Goal: Task Accomplishment & Management: Manage account settings

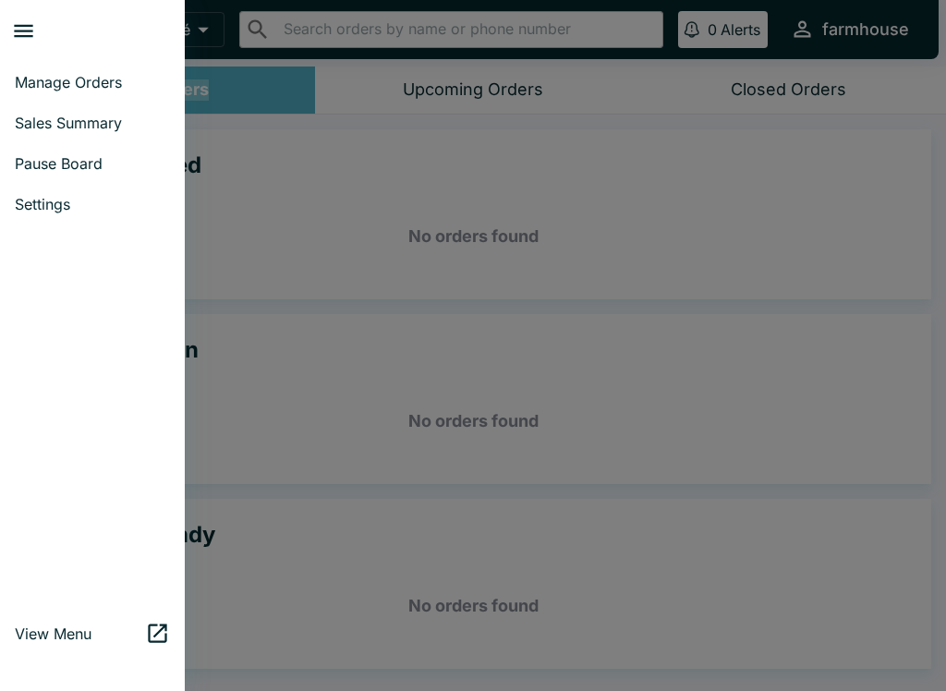
click at [120, 120] on span "Sales Summary" at bounding box center [92, 123] width 155 height 18
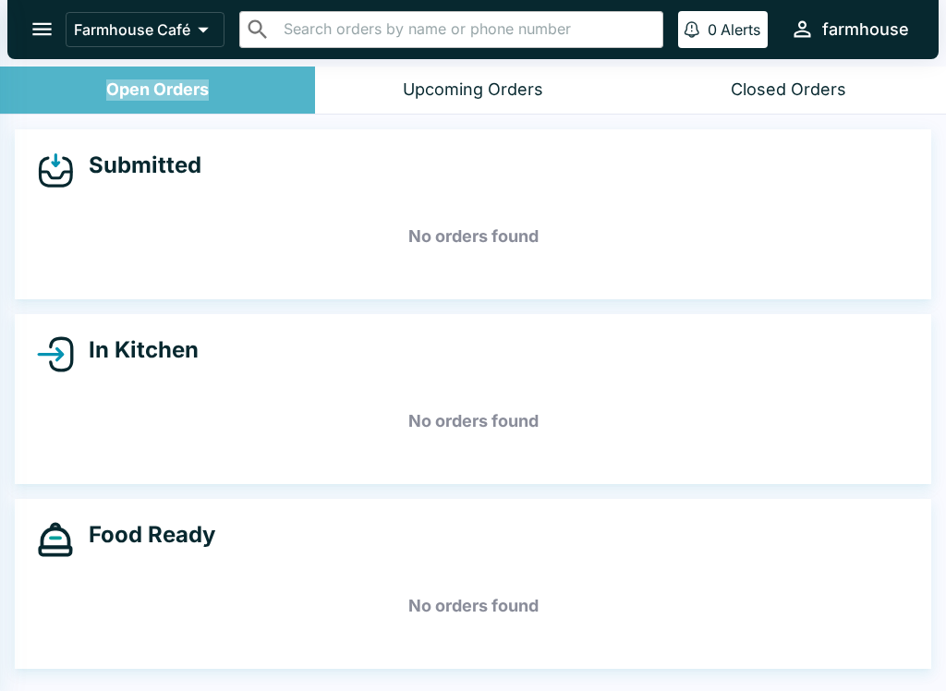
select select "03:00"
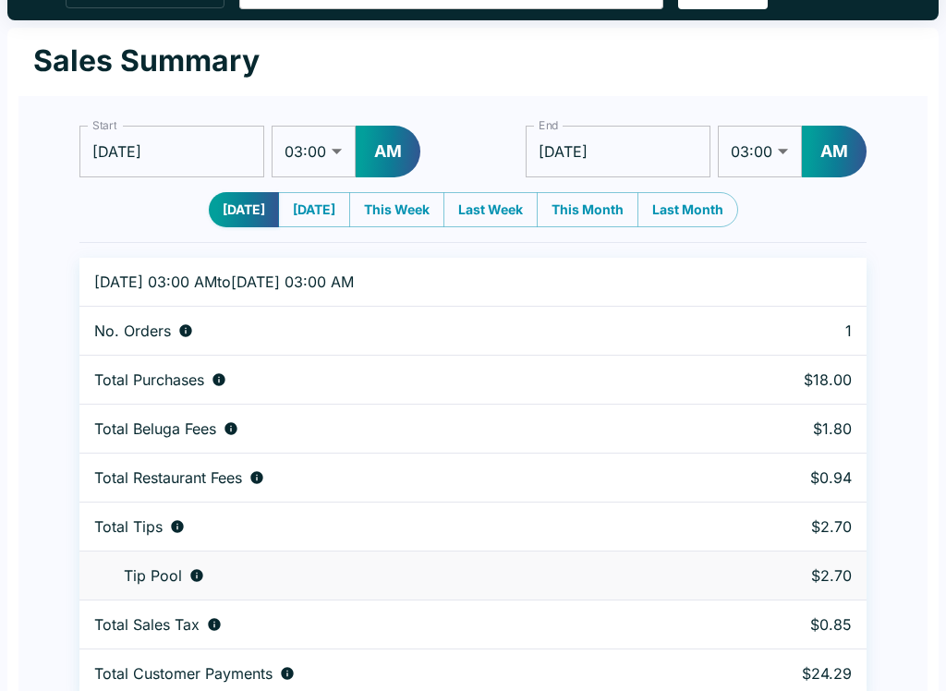
scroll to position [56, 0]
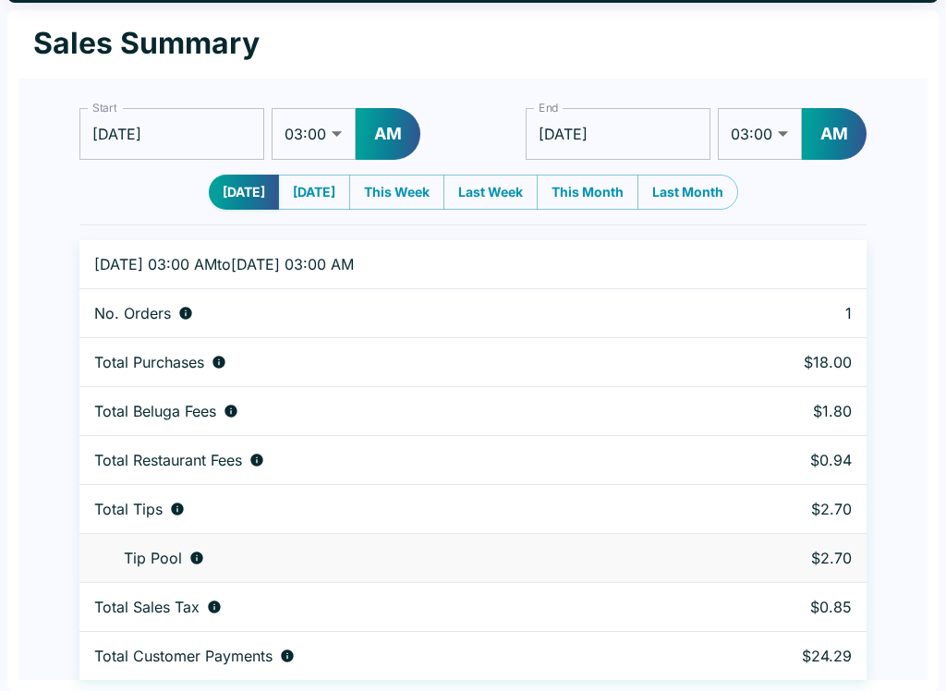
click at [182, 361] on p "Total Purchases" at bounding box center [149, 362] width 110 height 18
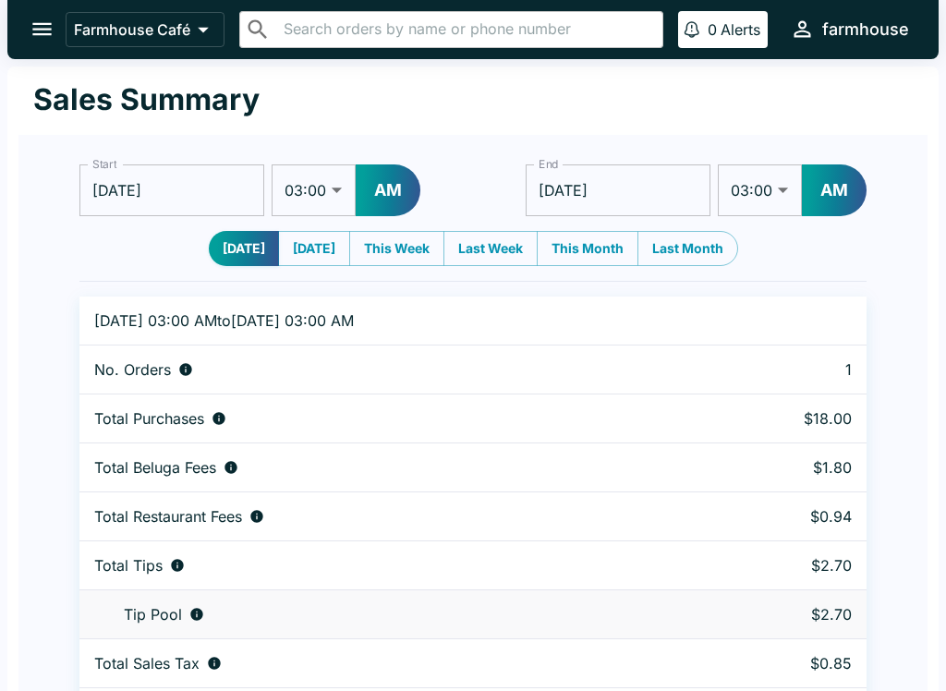
click at [34, 26] on icon "open drawer" at bounding box center [42, 29] width 25 height 25
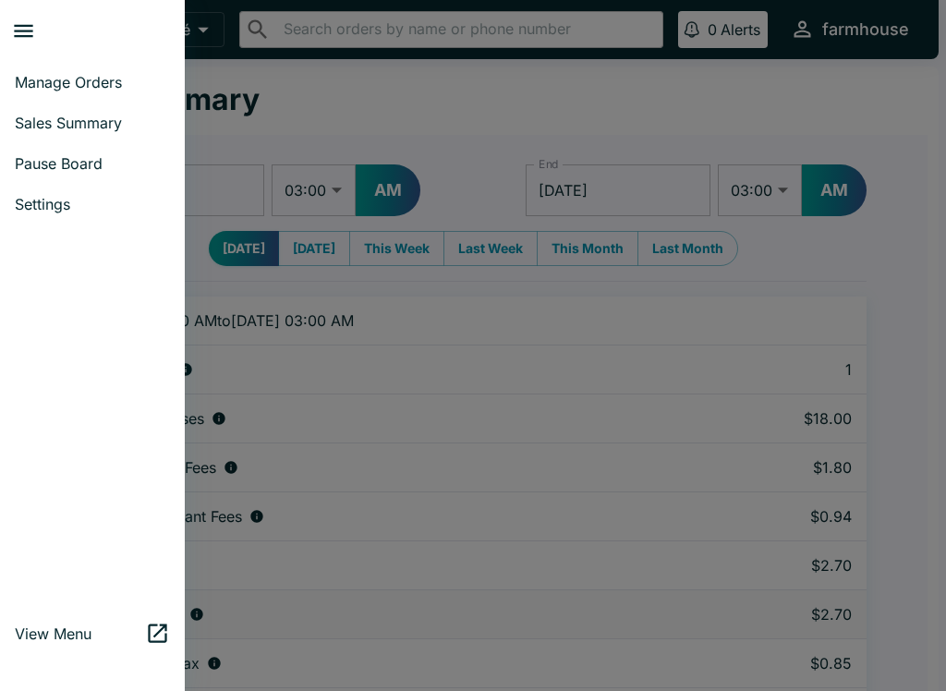
click at [30, 26] on icon "close drawer" at bounding box center [23, 31] width 19 height 13
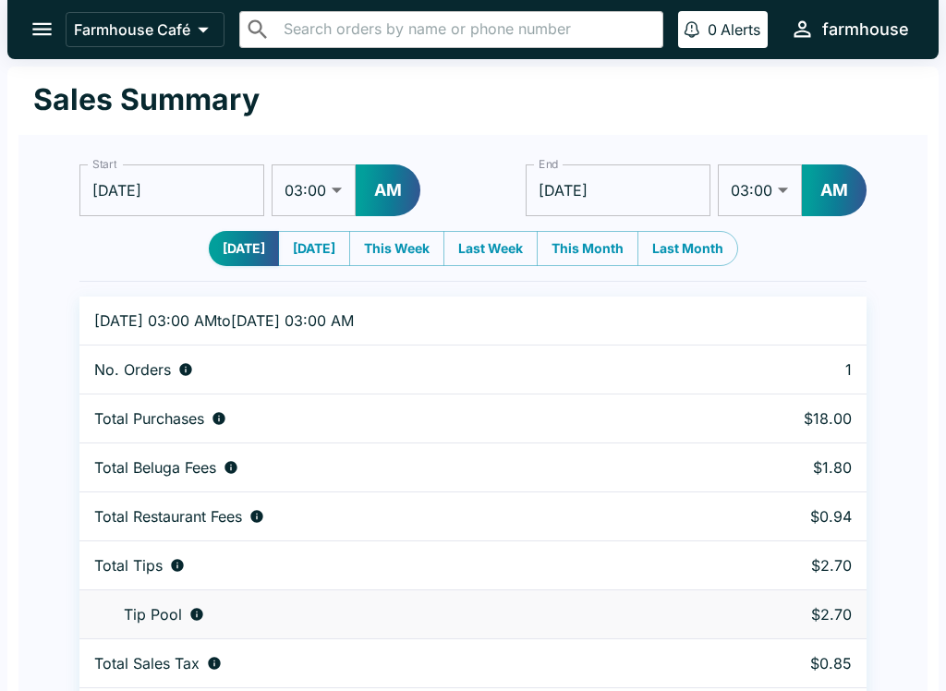
click at [48, 31] on icon "open drawer" at bounding box center [42, 29] width 25 height 25
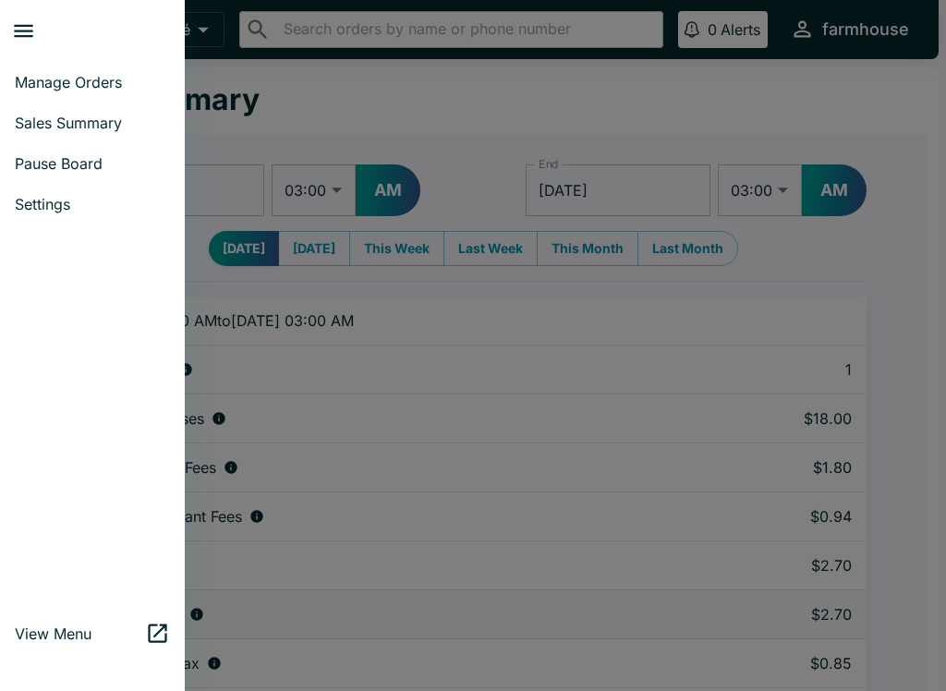
click at [97, 94] on link "Manage Orders" at bounding box center [92, 82] width 185 height 41
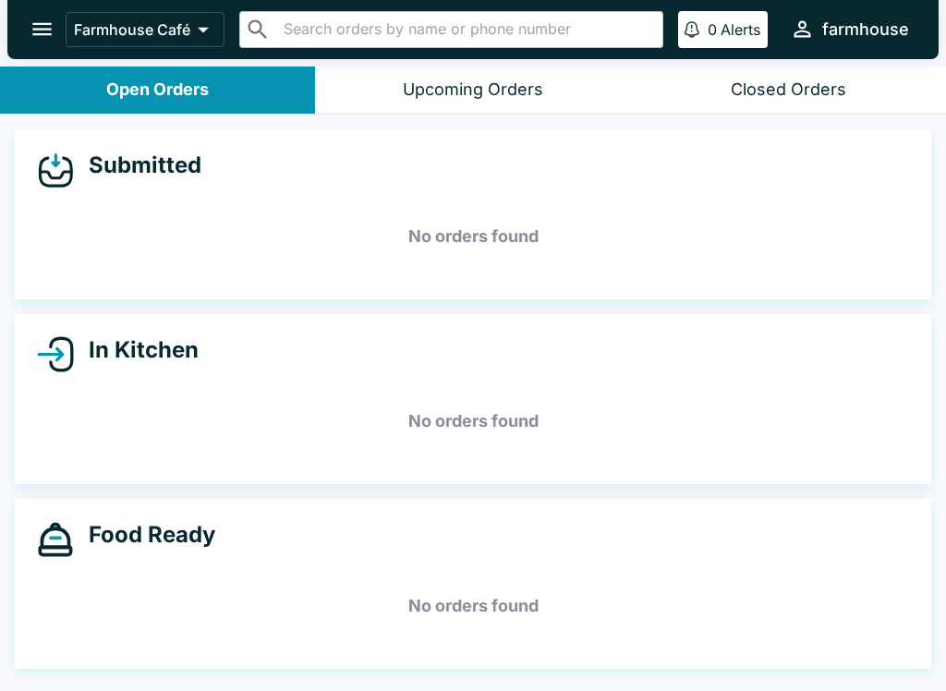
click at [133, 175] on h4 "Submitted" at bounding box center [138, 166] width 128 height 28
click at [53, 175] on icon at bounding box center [55, 170] width 37 height 37
click at [834, 90] on div "Closed Orders" at bounding box center [789, 89] width 116 height 21
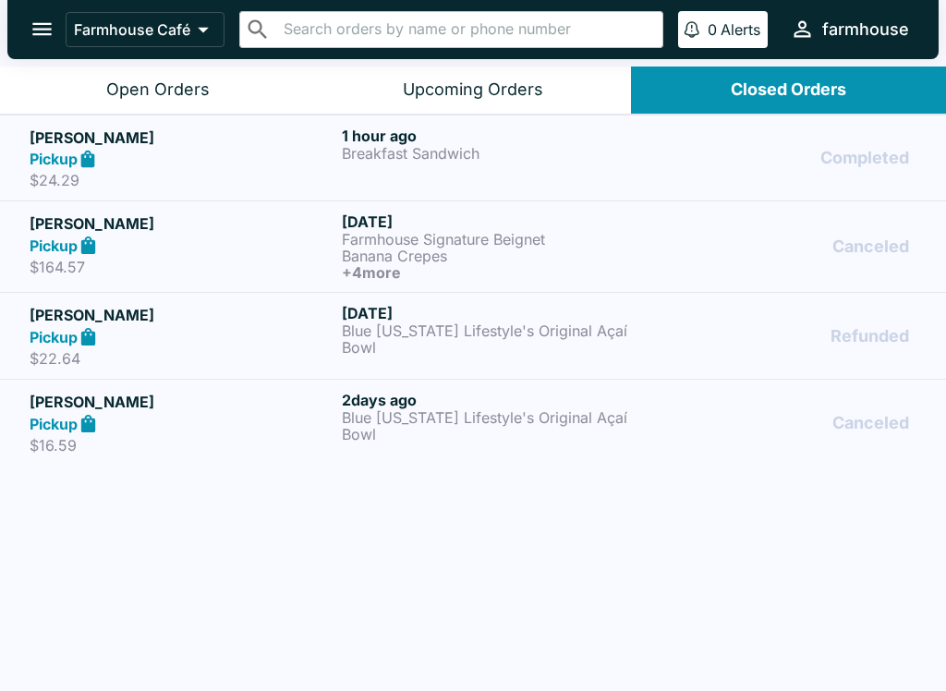
click at [409, 158] on p "Breakfast Sandwich" at bounding box center [494, 153] width 305 height 17
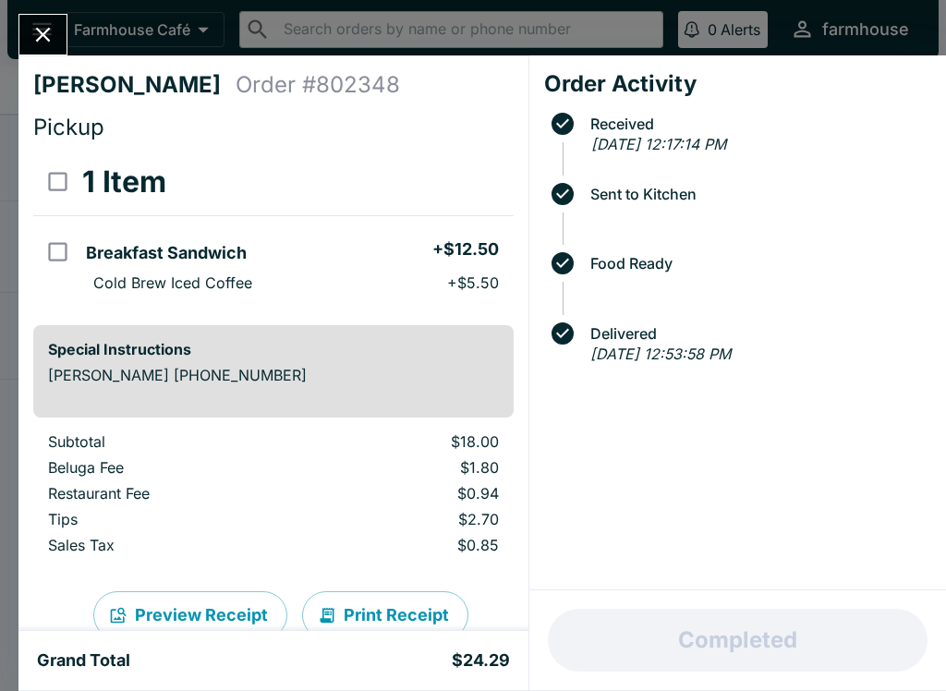
click at [40, 33] on icon "Close" at bounding box center [42, 34] width 25 height 25
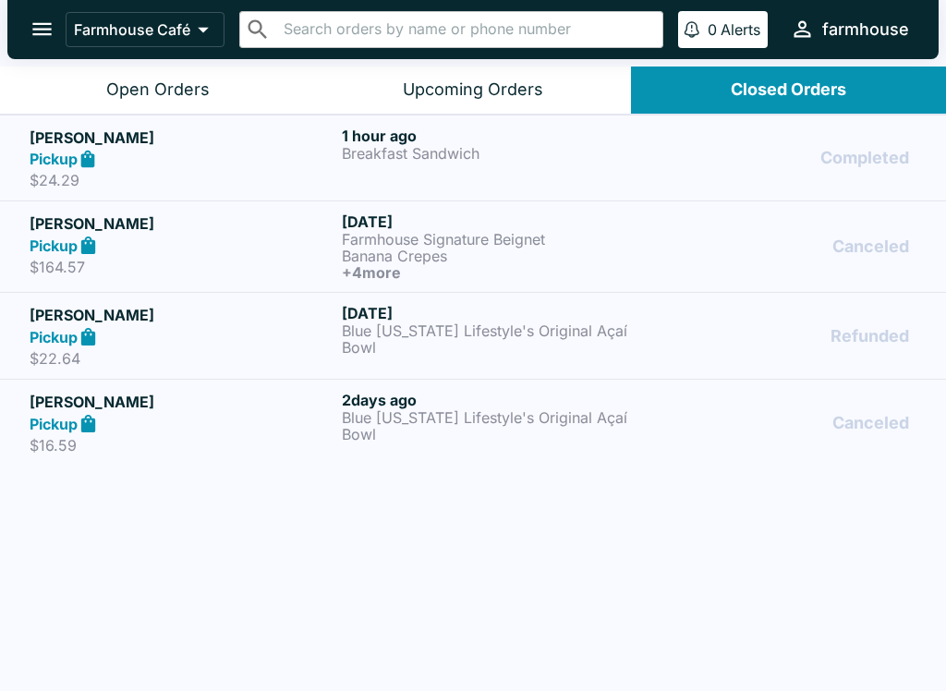
click at [47, 24] on icon "open drawer" at bounding box center [41, 29] width 19 height 13
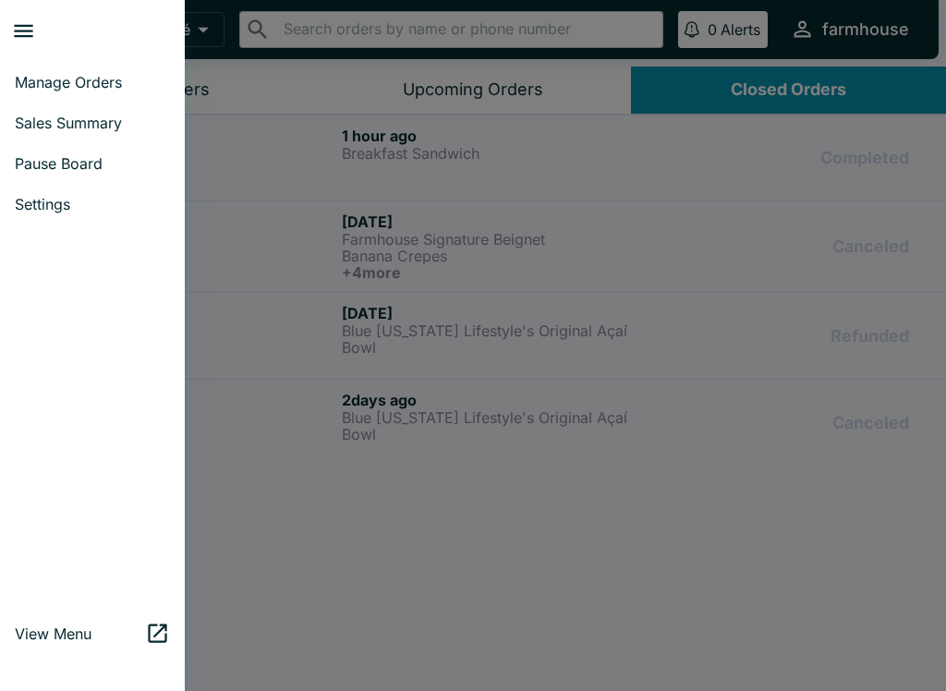
click at [409, 576] on div at bounding box center [473, 345] width 946 height 691
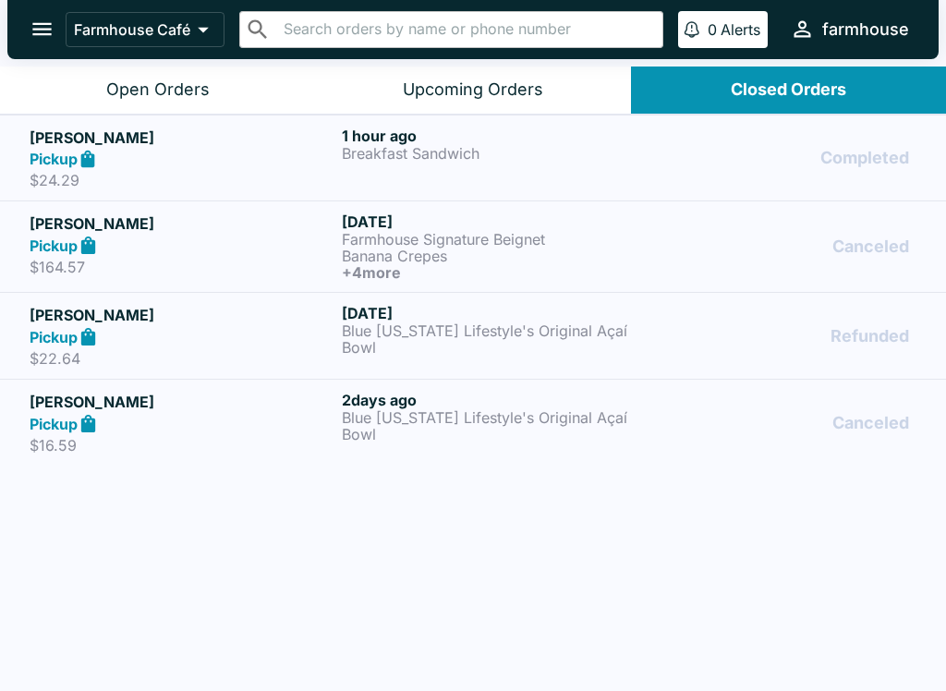
scroll to position [3, 0]
